Goal: Register for event/course

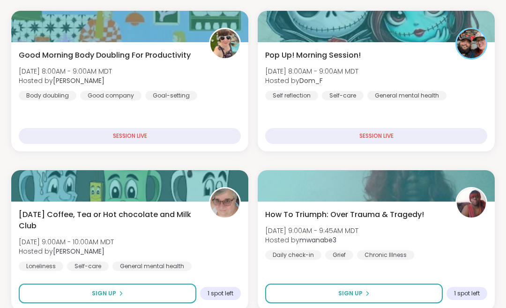
click at [440, 231] on div "How To Triumph: Over Trauma & Tragedy! [DATE] 9:00AM - 9:45AM MDT Hosted by mwa…" at bounding box center [376, 234] width 222 height 51
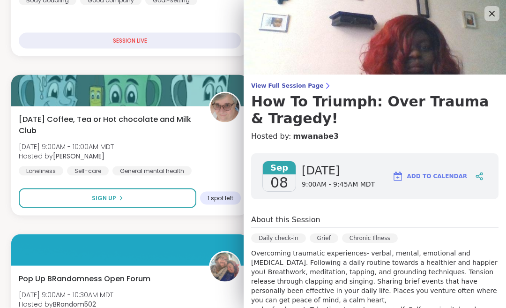
scroll to position [255, 0]
click at [500, 14] on img at bounding box center [375, 37] width 262 height 75
click at [493, 11] on icon at bounding box center [491, 13] width 11 height 11
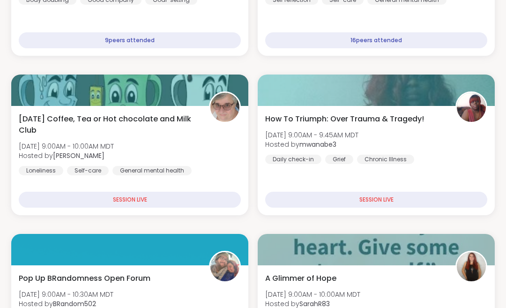
click at [443, 175] on div "How To Triumph: Over Trauma & Tragedy! [DATE] 9:00AM - 9:45AM MDT Hosted by mwa…" at bounding box center [376, 160] width 237 height 109
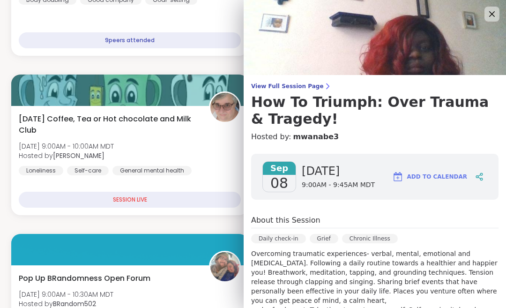
click at [493, 17] on icon at bounding box center [491, 13] width 11 height 11
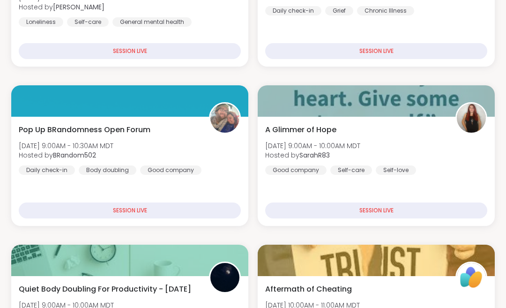
scroll to position [413, 0]
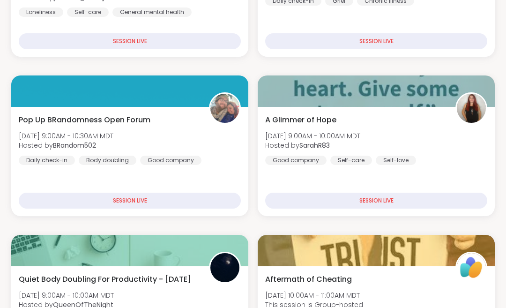
click at [447, 162] on div "A Glimmer of [PERSON_NAME][DATE] 9:00AM - 10:00AM MDT Hosted by SarahR83 Good c…" at bounding box center [376, 139] width 222 height 51
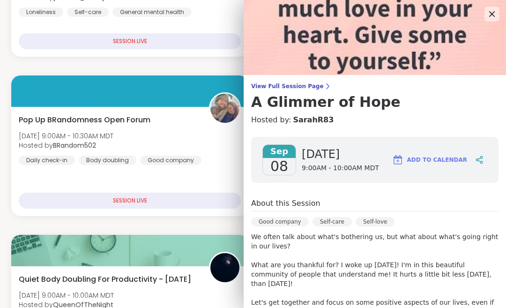
click at [495, 15] on icon at bounding box center [491, 13] width 11 height 11
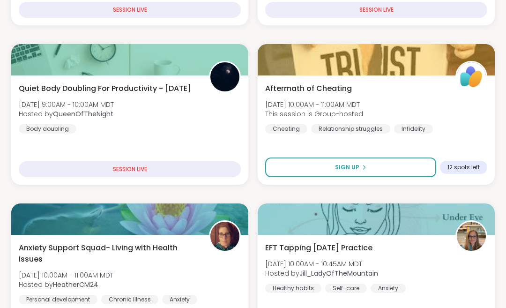
scroll to position [604, 0]
click at [456, 114] on div "Aftermath of Cheating [DATE] 10:00AM - 11:00AM MDT This session is Group-hosted…" at bounding box center [376, 108] width 222 height 51
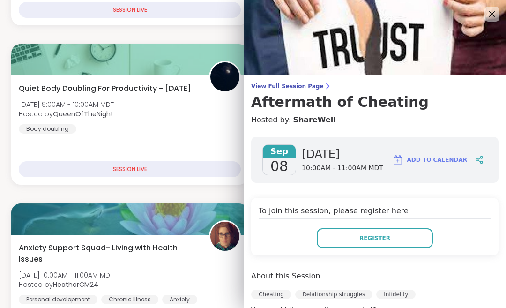
scroll to position [0, 0]
click at [494, 16] on icon at bounding box center [492, 14] width 6 height 6
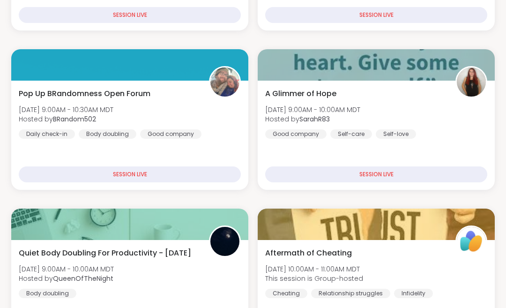
scroll to position [439, 0]
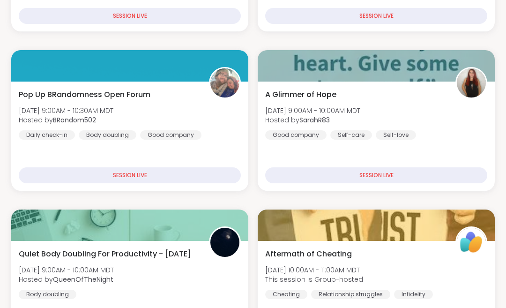
click at [452, 122] on div "A Glimmer of [PERSON_NAME][DATE] 9:00AM - 10:00AM MDT Hosted by SarahR83 Good c…" at bounding box center [376, 114] width 222 height 51
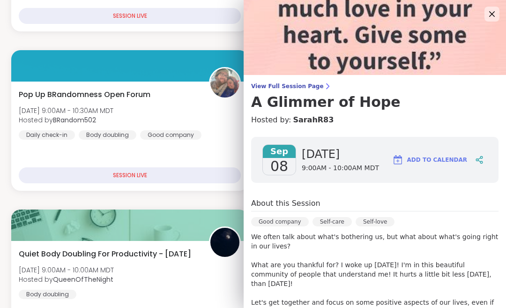
click at [491, 17] on icon at bounding box center [491, 13] width 11 height 11
